Goal: Check status

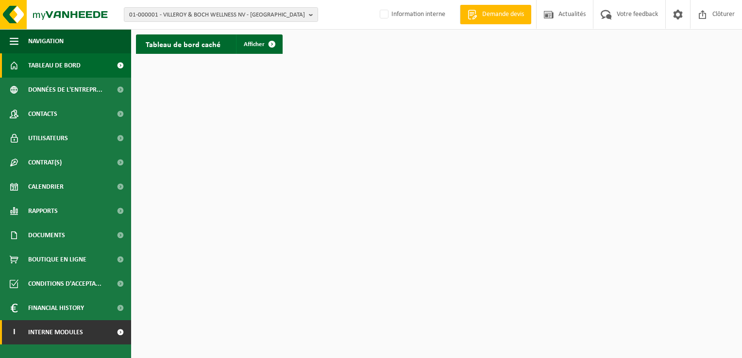
click at [47, 333] on span "Interne modules" at bounding box center [55, 332] width 55 height 24
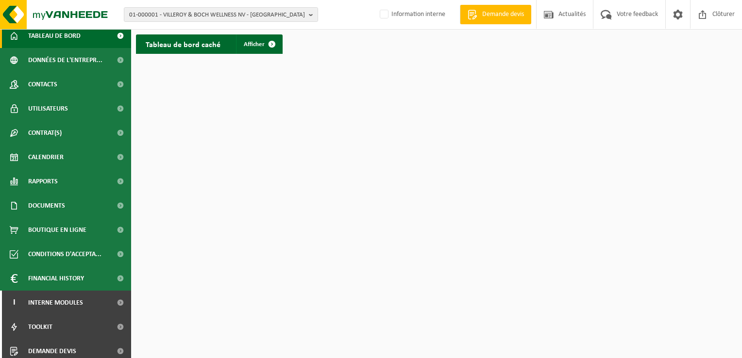
scroll to position [59, 0]
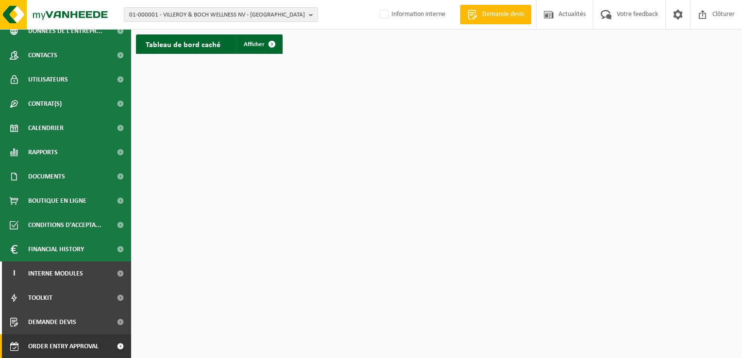
click at [76, 350] on span "Order entry approval" at bounding box center [63, 346] width 70 height 24
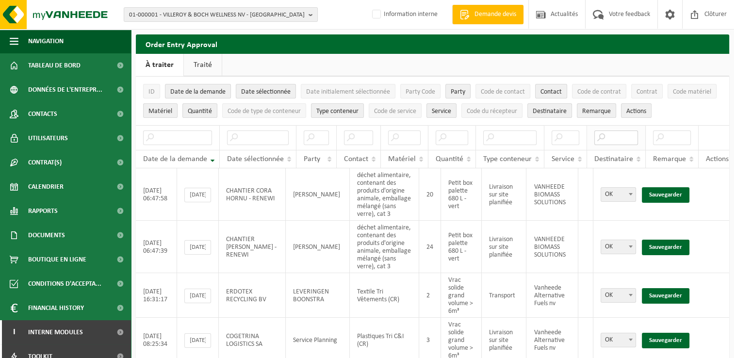
click at [615, 135] on input "text" at bounding box center [617, 138] width 44 height 15
type input "sas"
